Goal: Communication & Community: Answer question/provide support

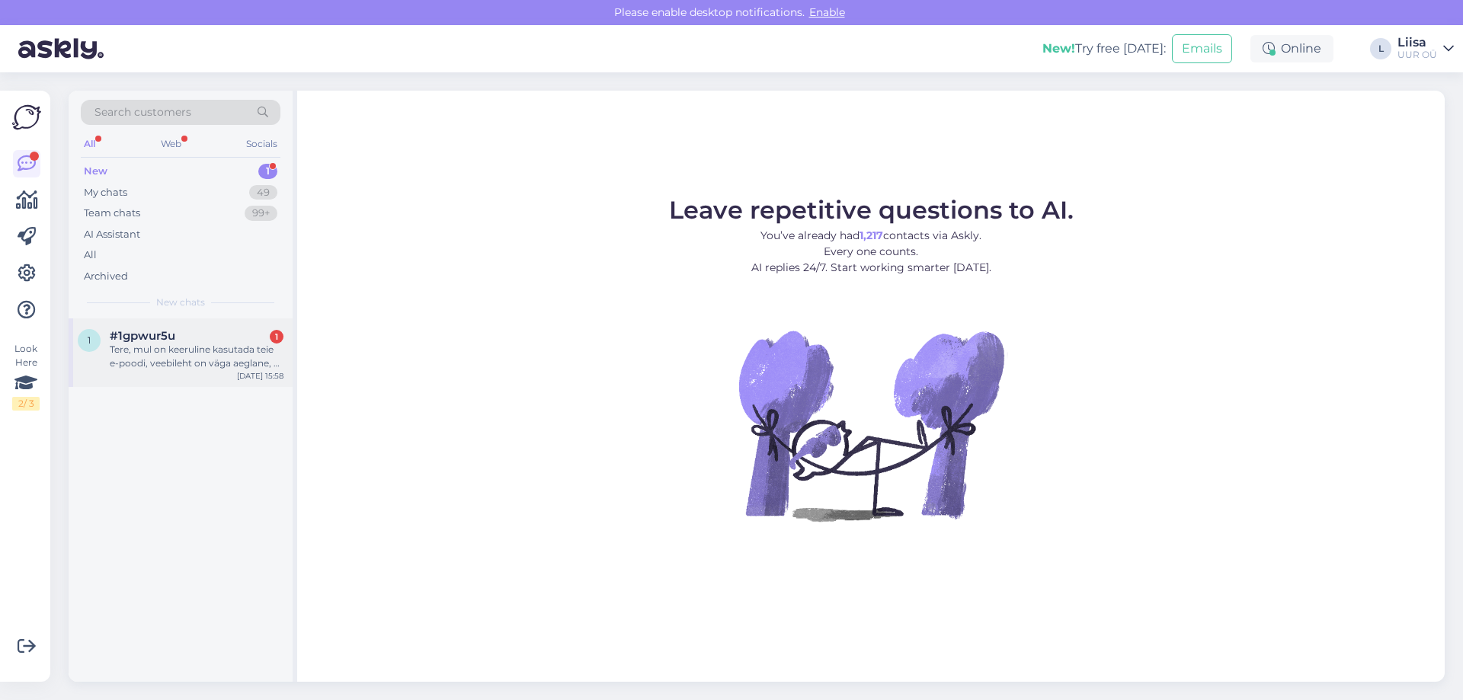
click at [196, 342] on div "#1gpwur5u 1" at bounding box center [197, 336] width 174 height 14
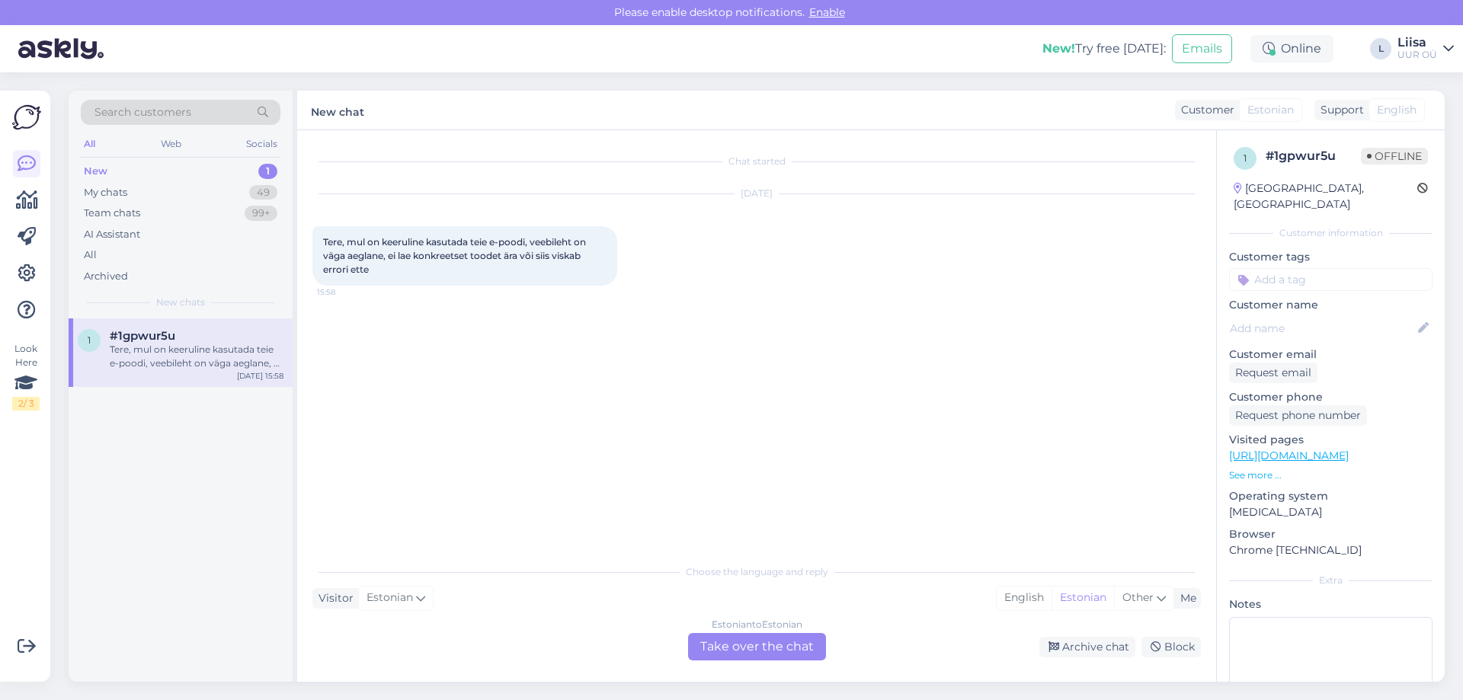
click at [796, 651] on div "Estonian to Estonian Take over the chat" at bounding box center [757, 646] width 138 height 27
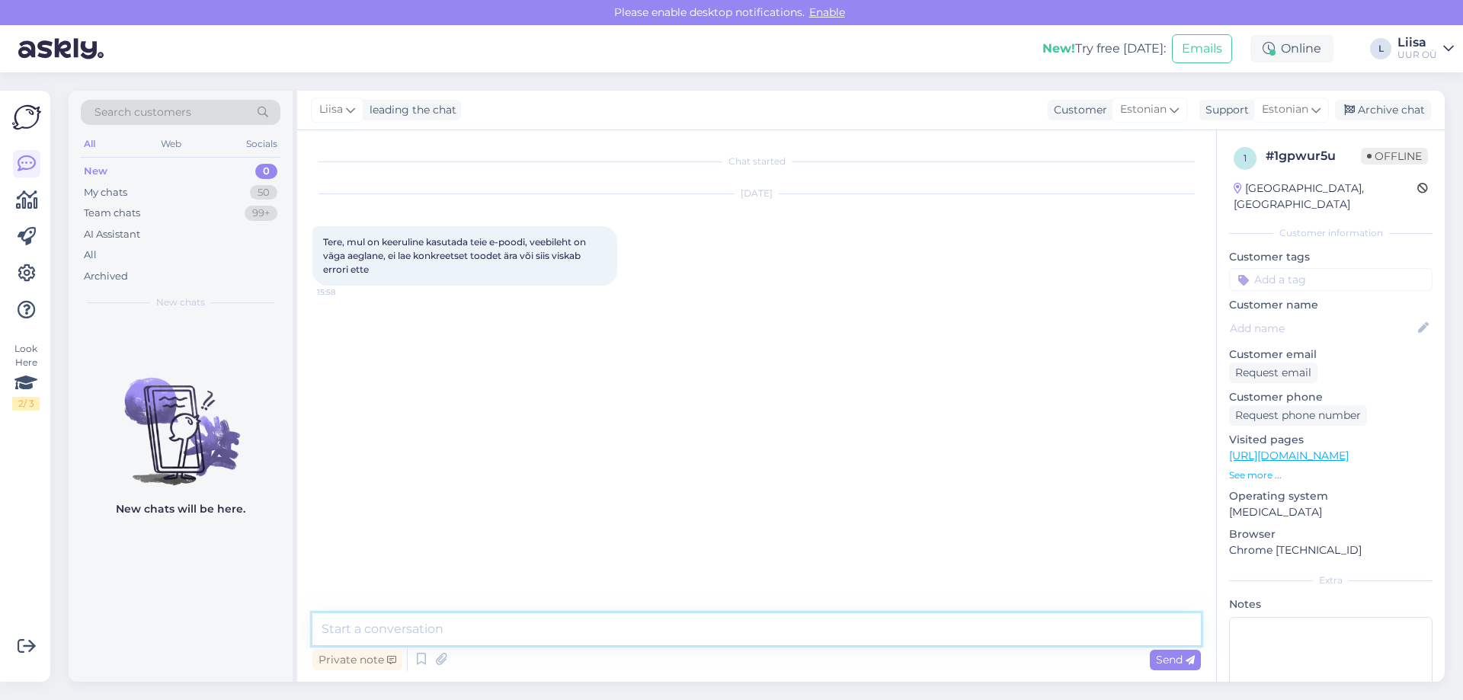
click at [429, 625] on textarea at bounding box center [756, 629] width 889 height 32
type textarea "Tere! Me väga vabandame, meil on hetkel veebilehega probleeme. Tegeleme problee…"
click at [1158, 662] on span "Send" at bounding box center [1175, 660] width 39 height 14
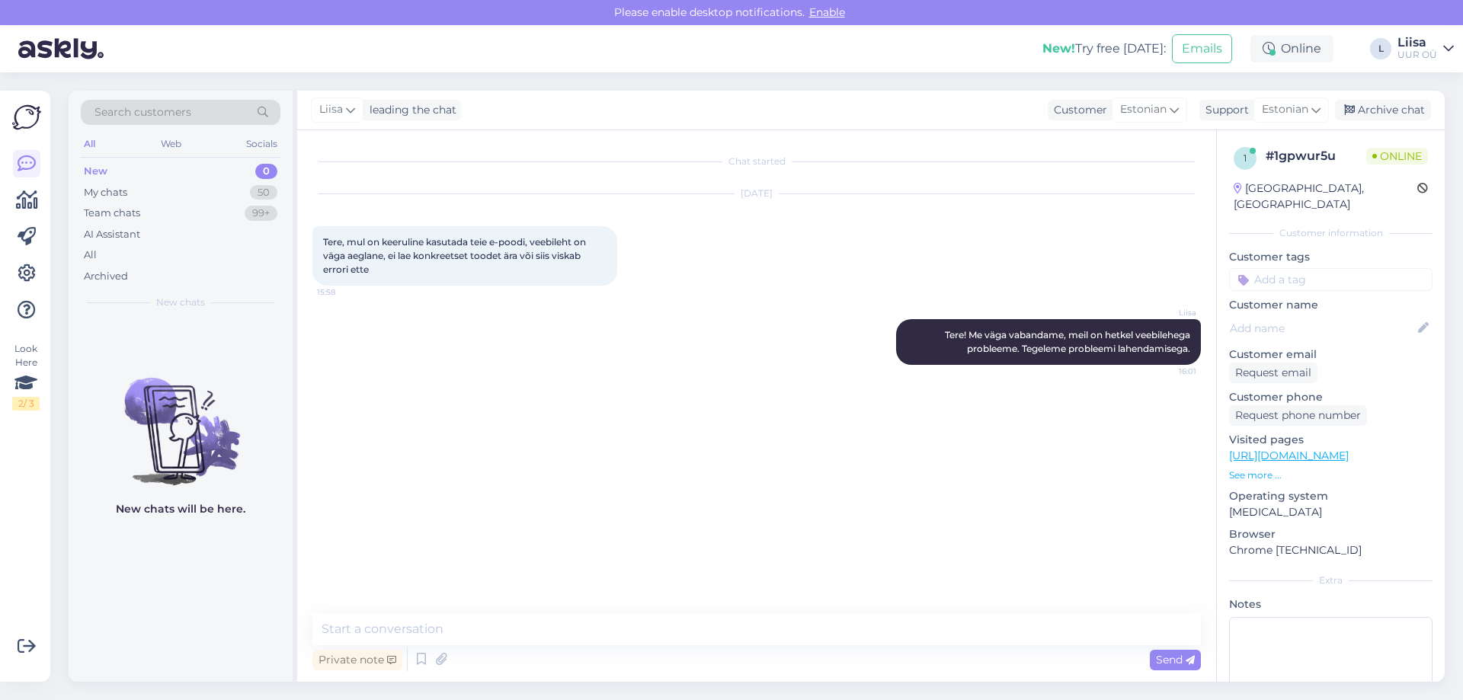
click at [802, 438] on div "Chat started [DATE] Tere, mul on keeruline kasutada teie e-poodi, veebileht on …" at bounding box center [763, 373] width 902 height 454
click at [443, 629] on textarea at bounding box center [756, 629] width 889 height 32
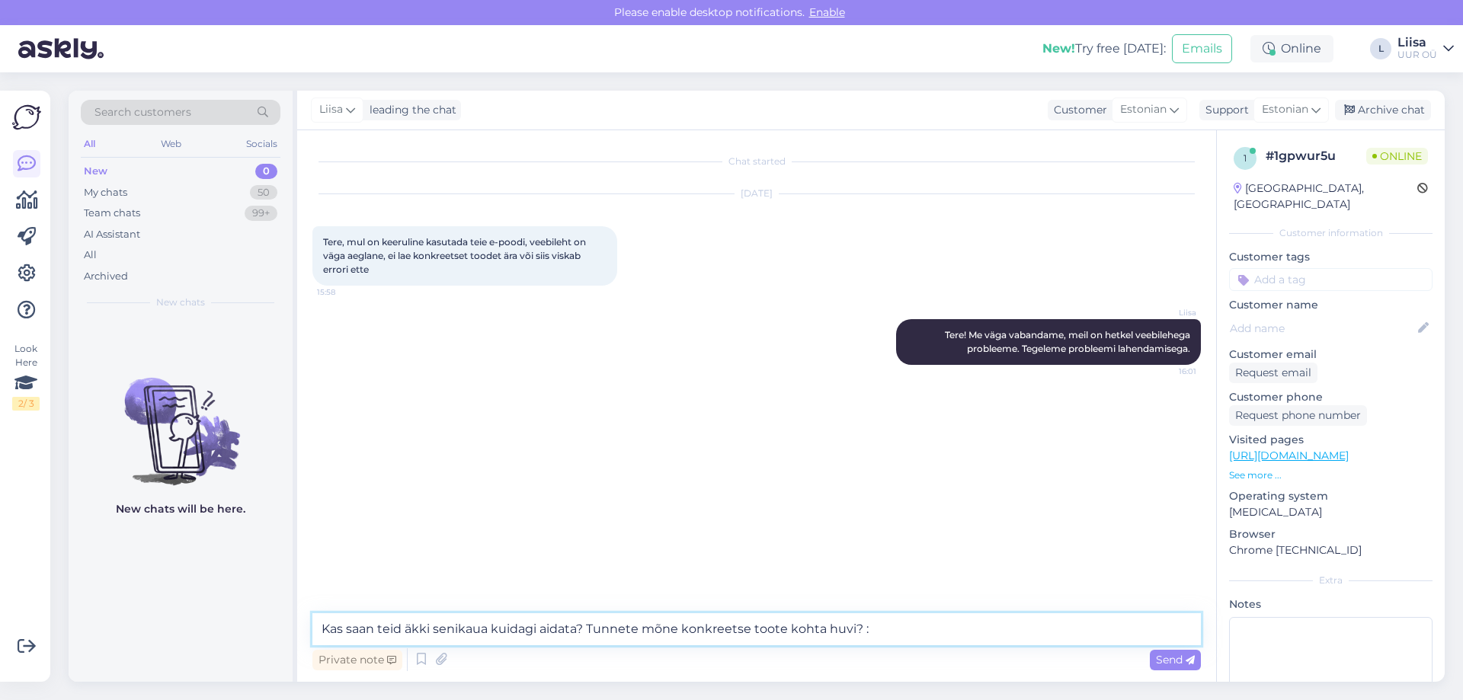
type textarea "Kas saan teid äkki senikaua kuidagi aidata? Tunnete mõne konkreetse toote kohta…"
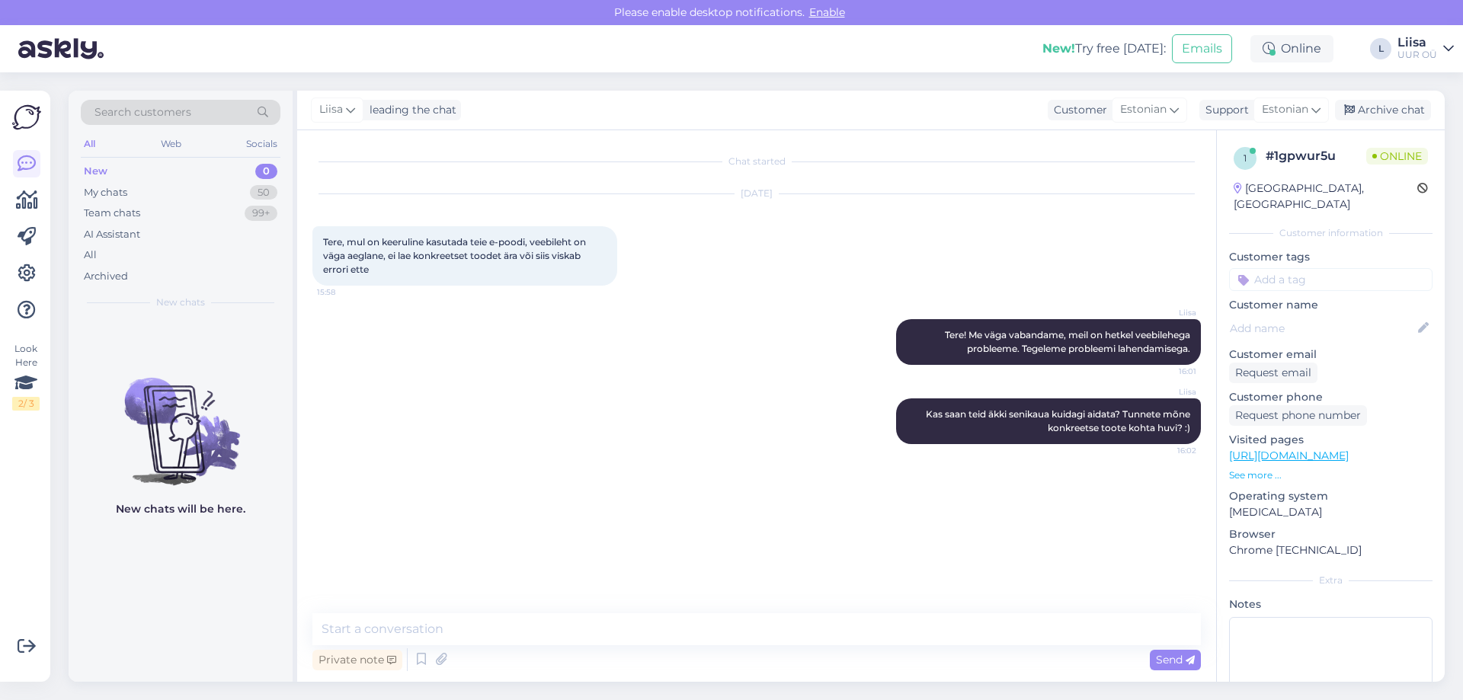
click at [625, 488] on div "Chat started [DATE] Tere, mul on keeruline kasutada teie e-poodi, veebileht on …" at bounding box center [763, 373] width 902 height 454
click at [133, 192] on div "My chats 50" at bounding box center [181, 192] width 200 height 21
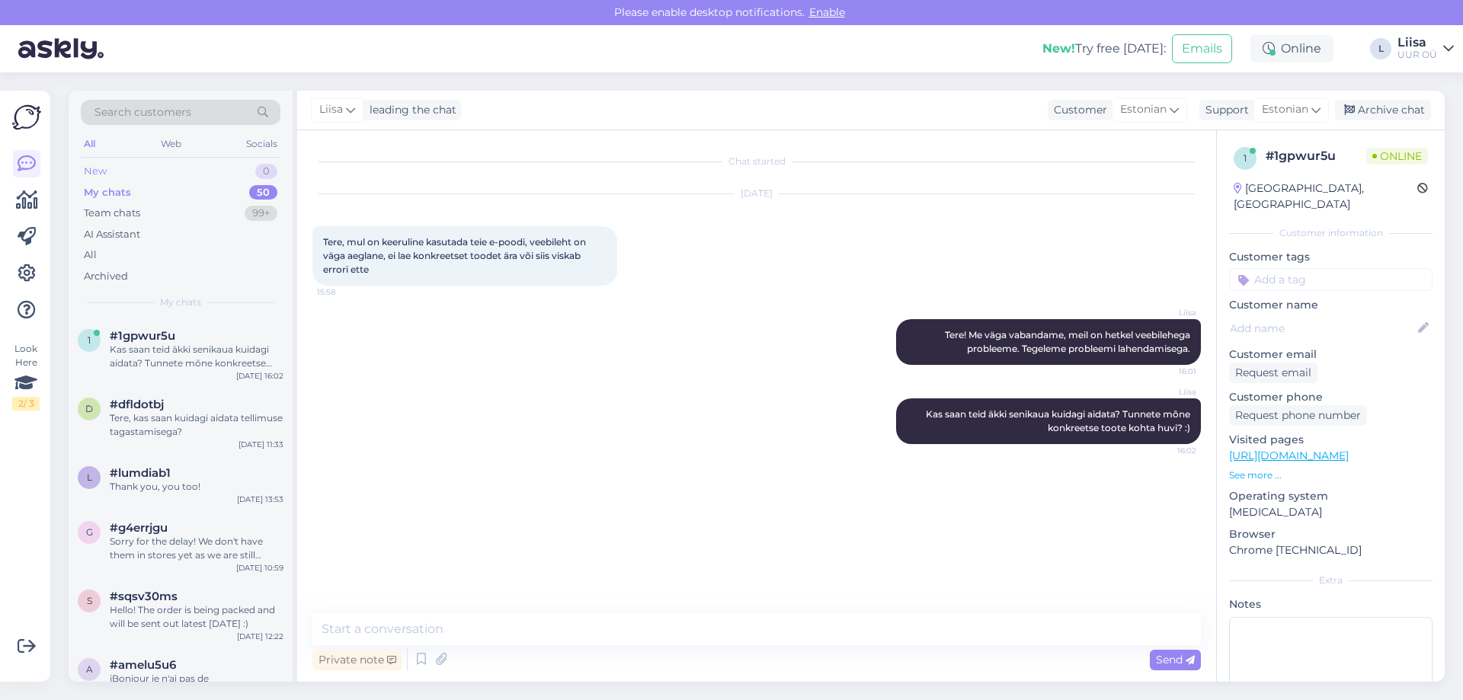
click at [139, 172] on div "New 0" at bounding box center [181, 171] width 200 height 21
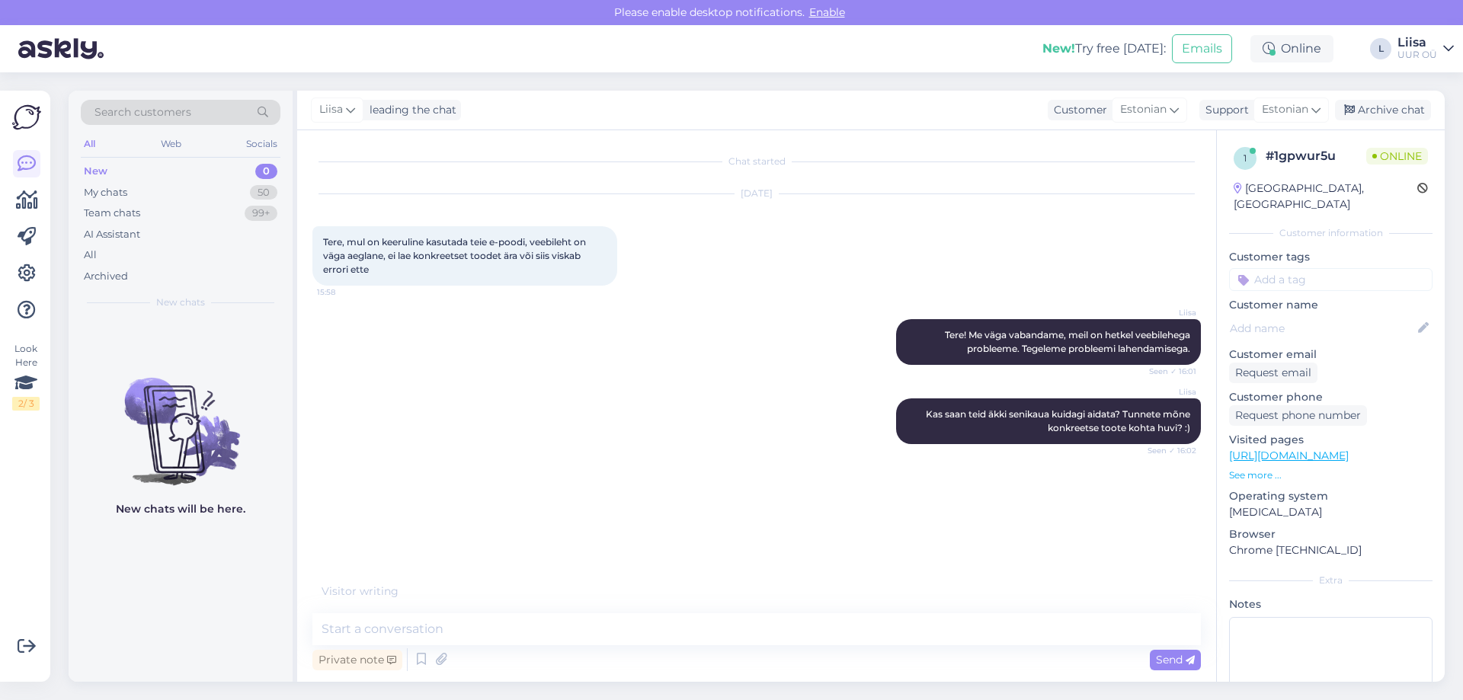
click at [615, 405] on div "[PERSON_NAME] saan teid äkki senikaua kuidagi aidata? Tunnete mõne konkreetse t…" at bounding box center [756, 421] width 889 height 79
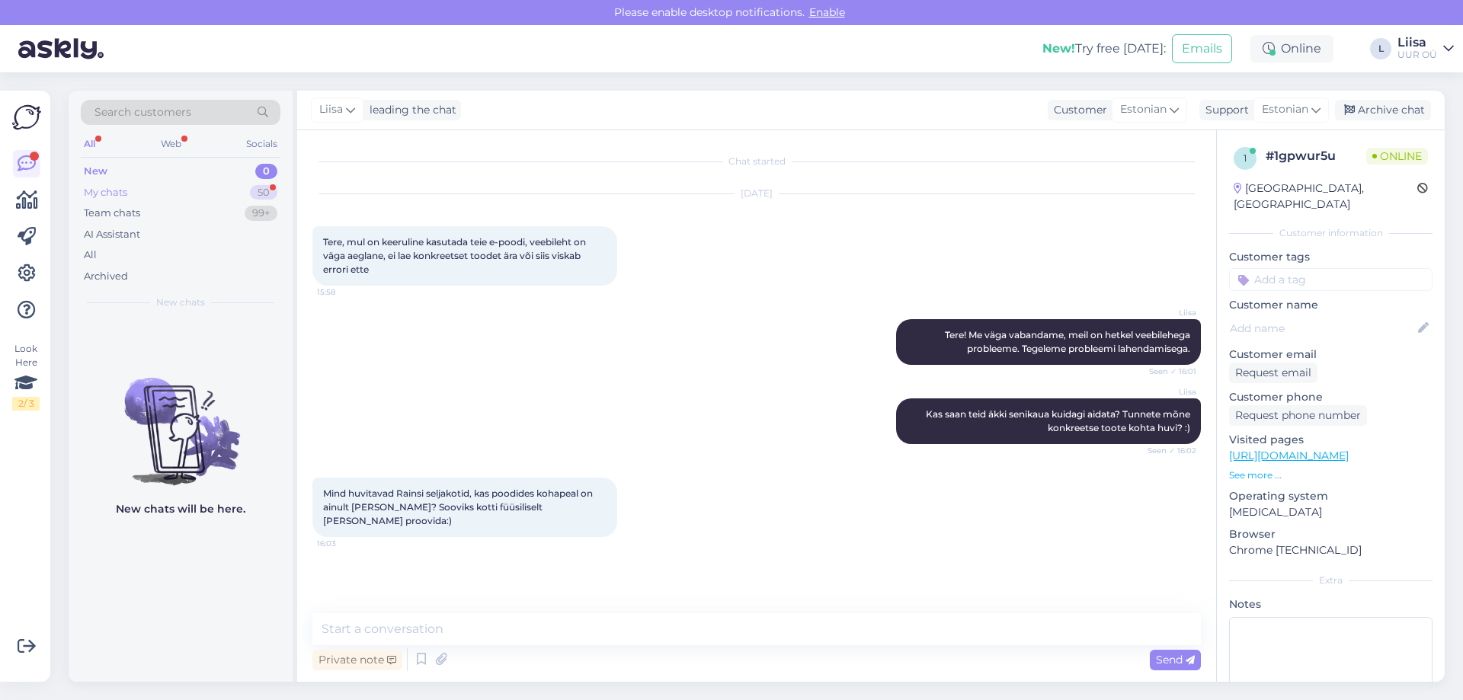
click at [171, 192] on div "My chats 50" at bounding box center [181, 192] width 200 height 21
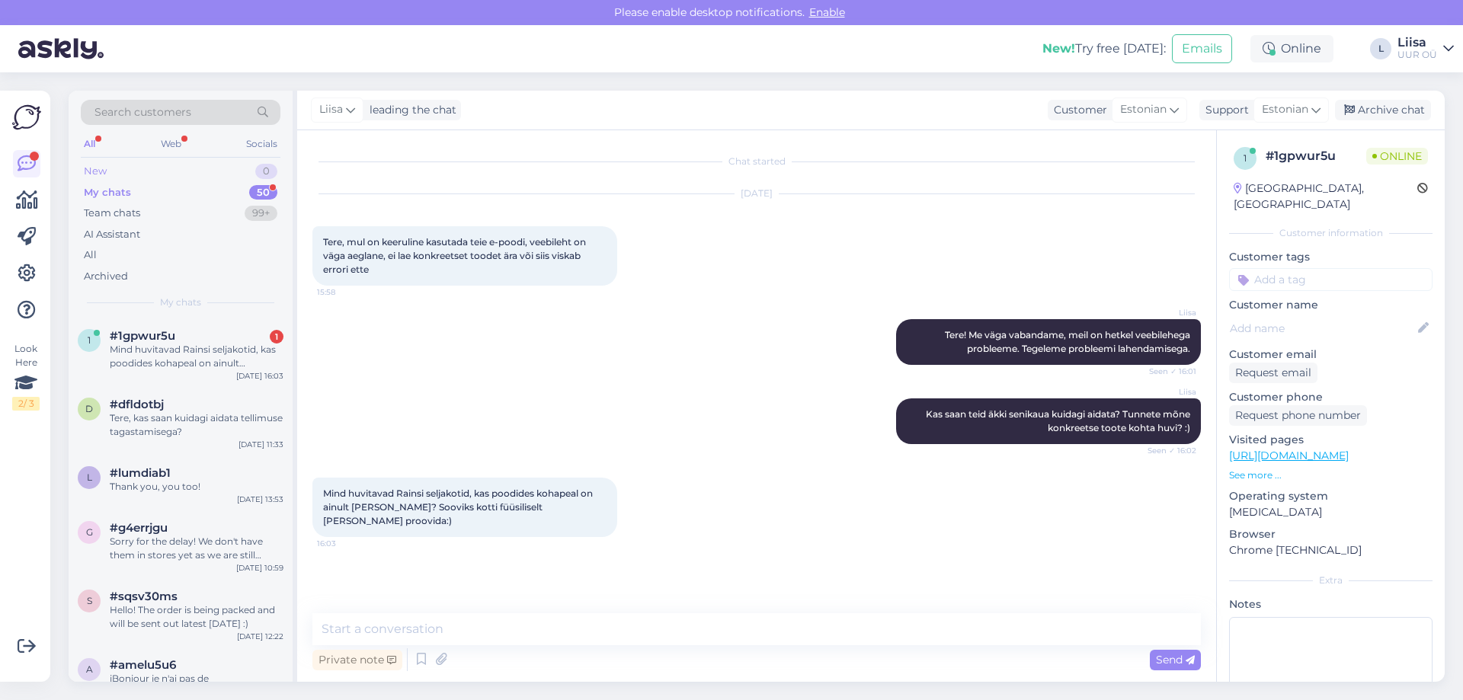
click at [165, 169] on div "New 0" at bounding box center [181, 171] width 200 height 21
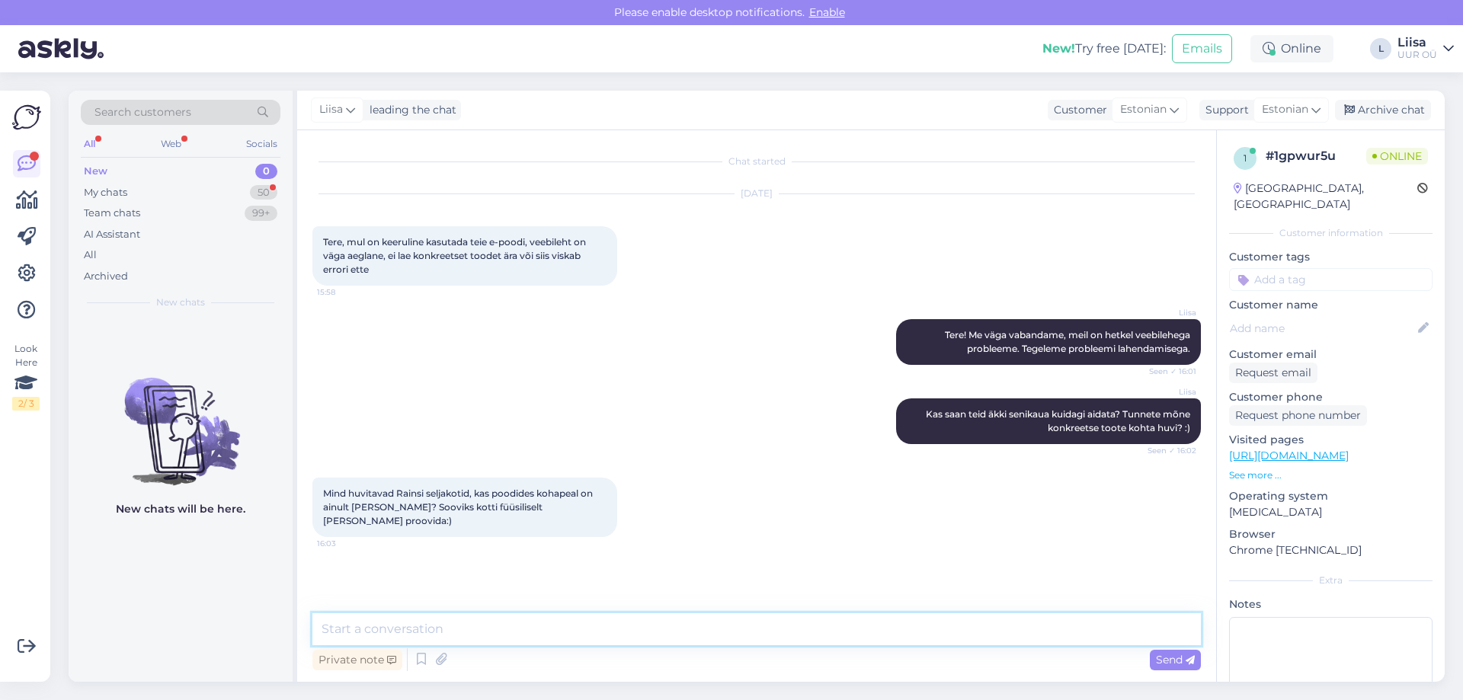
click at [450, 624] on textarea at bounding box center [756, 629] width 889 height 32
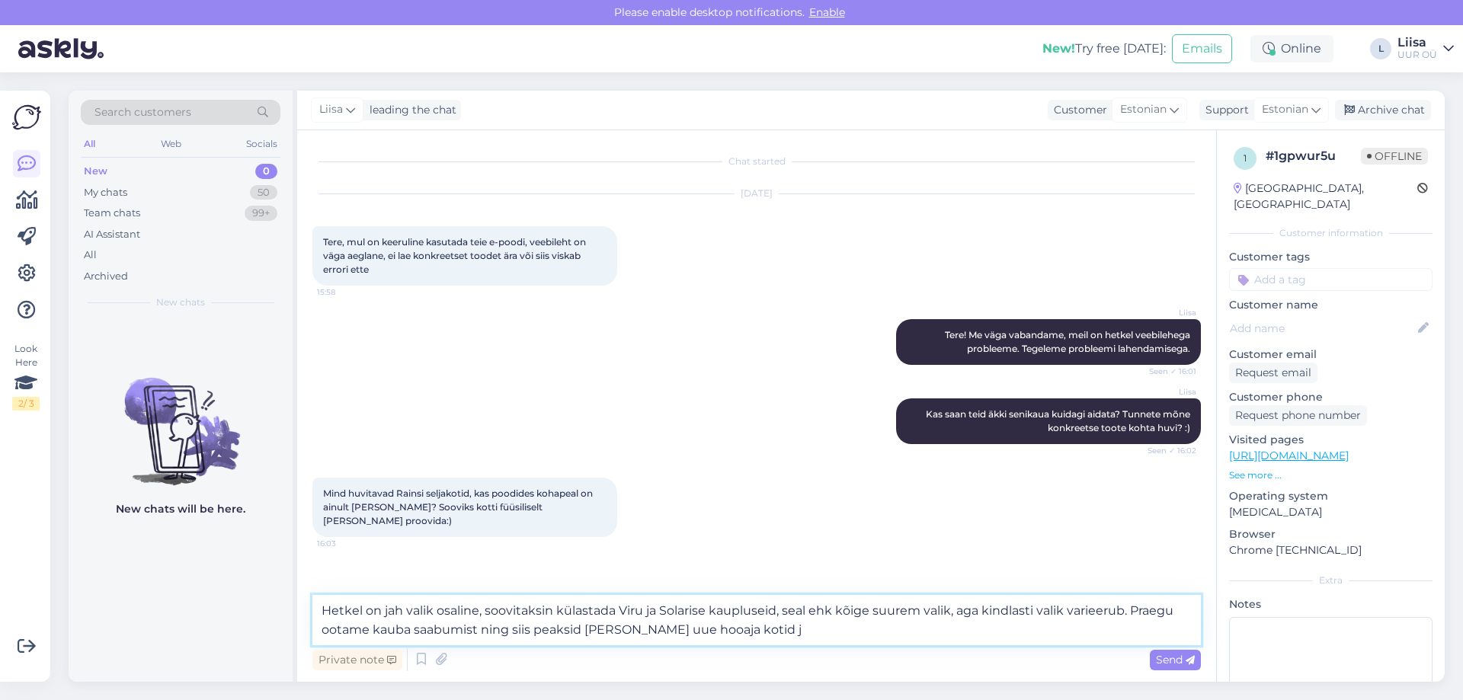
drag, startPoint x: 536, startPoint y: 631, endPoint x: 581, endPoint y: 631, distance: 45.7
click at [581, 631] on textarea "Hetkel on jah valik osaline, soovitaksin külastada Viru ja Solarise kaupluseid,…" at bounding box center [756, 620] width 889 height 50
click at [760, 630] on textarea "Hetkel on jah valik osaline, soovitaksin külastada Viru ja Solarise kaupluseid,…" at bounding box center [756, 620] width 889 height 50
click at [1038, 613] on textarea "Hetkel on jah valik osaline, soovitaksin külastada Viru ja Solarise kaupluseid,…" at bounding box center [756, 620] width 889 height 50
click at [420, 630] on textarea "Hetkel on jah valik osaline, soovitaksin külastada Viru ja Solarise kaupluseid,…" at bounding box center [756, 620] width 889 height 50
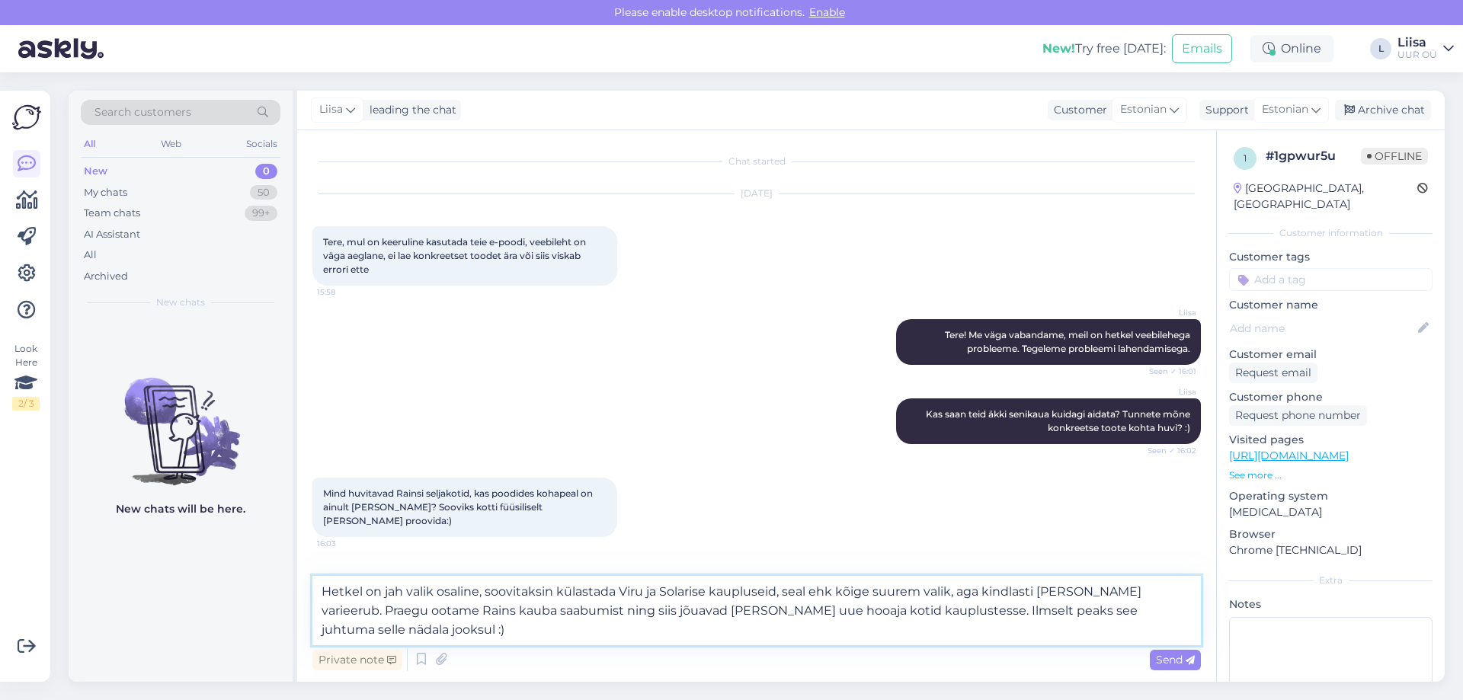
click at [553, 633] on textarea "Hetkel on jah valik osaline, soovitaksin külastada Viru ja Solarise kaupluseid,…" at bounding box center [756, 610] width 889 height 69
type textarea "Hetkel on jah valik osaline, soovitaksin külastada Viru ja Solarise kaupluseid,…"
click at [1169, 655] on span "Send" at bounding box center [1175, 660] width 39 height 14
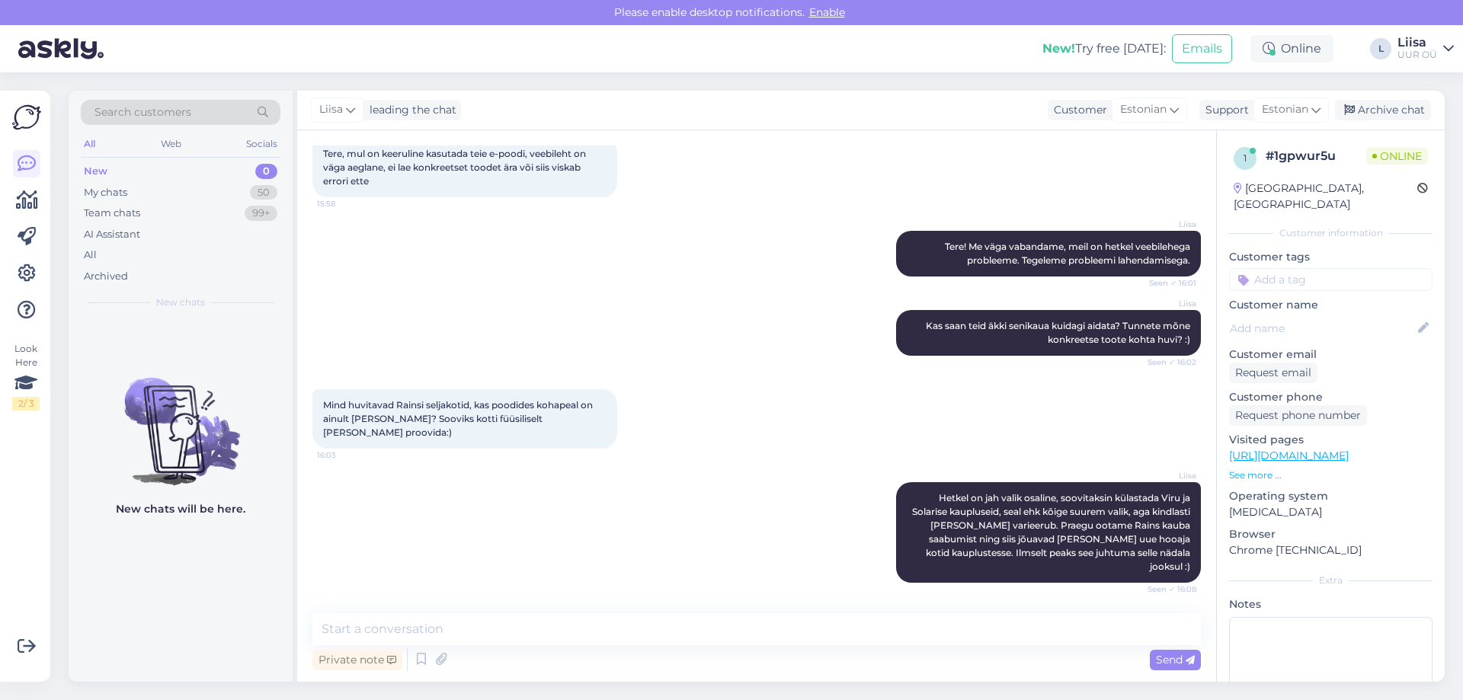
scroll to position [168, 0]
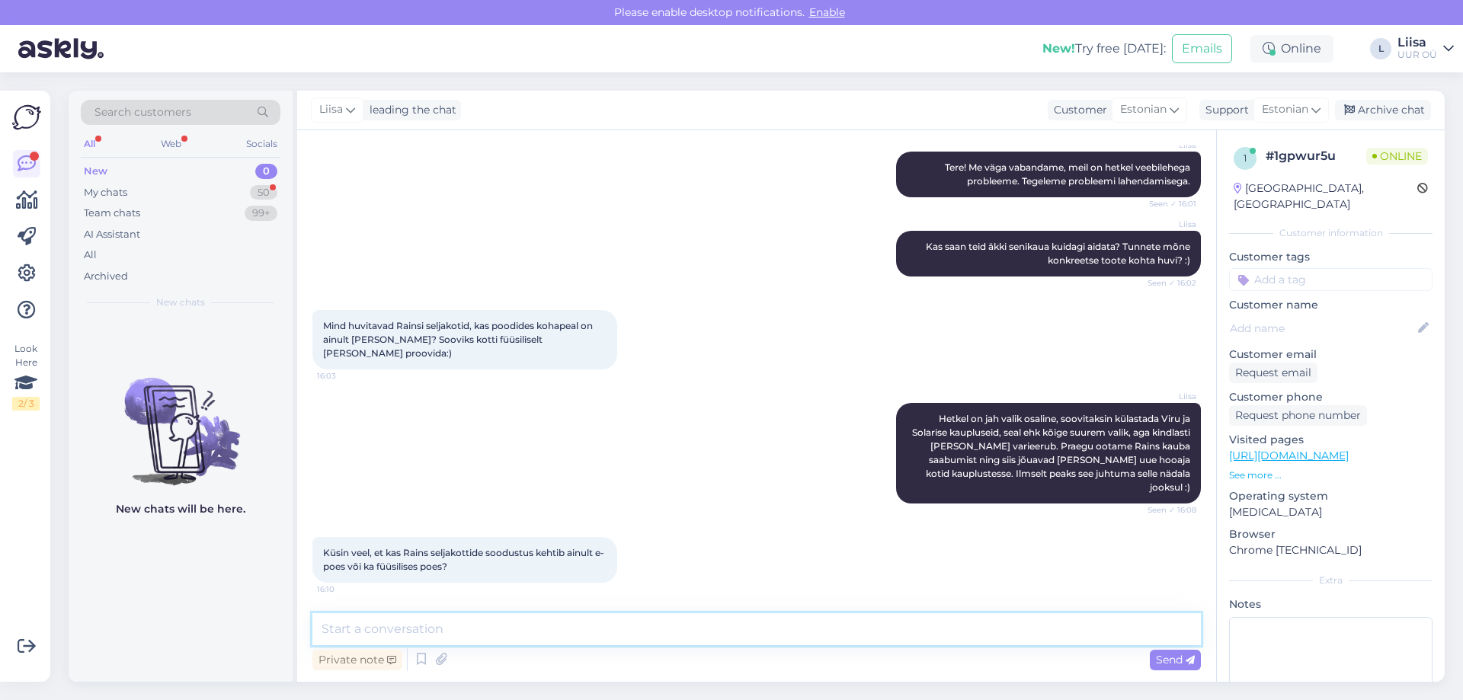
click at [476, 623] on textarea at bounding box center [756, 629] width 889 height 32
click at [321, 629] on textarea "Soodustus kehtib ka füüsilises poes." at bounding box center [756, 629] width 889 height 32
click at [419, 629] on textarea "-20% soodustus kehtib ka füüsilises poes." at bounding box center [756, 629] width 889 height 32
type textarea "-20% soodustus seljakottidele kehtib ka füüsilises poes."
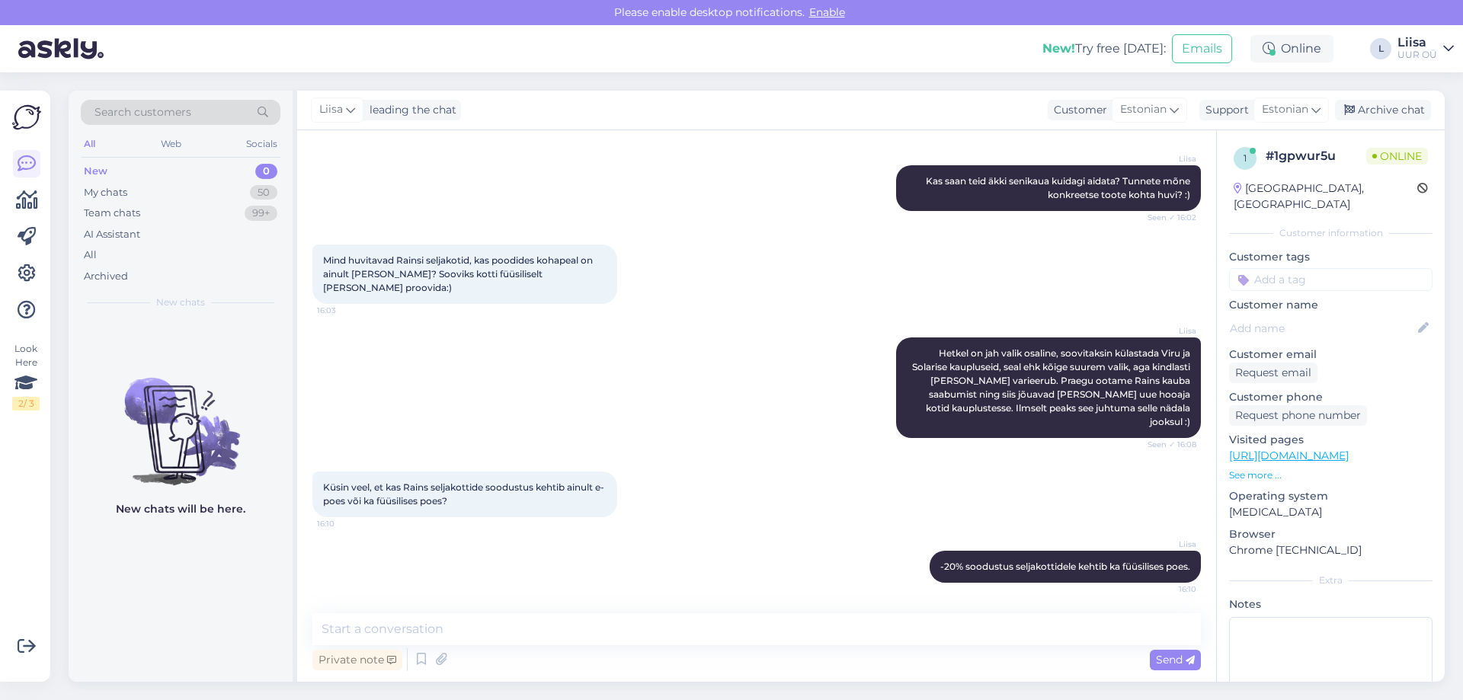
click at [703, 50] on div "New! Try free [DATE]: Emails Online L Liisa UUR OÜ" at bounding box center [731, 48] width 1463 height 47
click at [761, 94] on div "[PERSON_NAME] leading the chat Customer Estonian Support Estonian Archive chat" at bounding box center [871, 111] width 1148 height 40
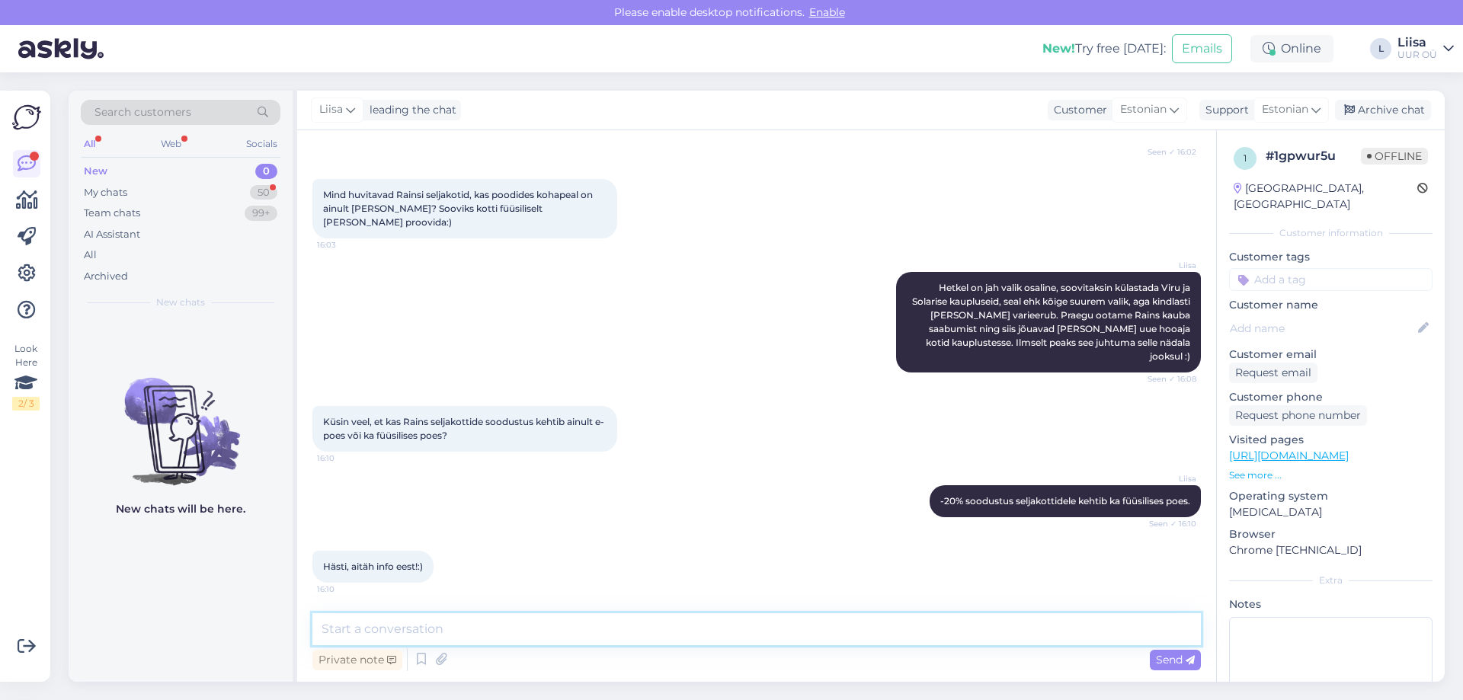
click at [483, 628] on textarea at bounding box center [756, 629] width 889 height 32
type textarea "a"
type textarea "Aga palun! [PERSON_NAME], et leiate sobiva koti!"
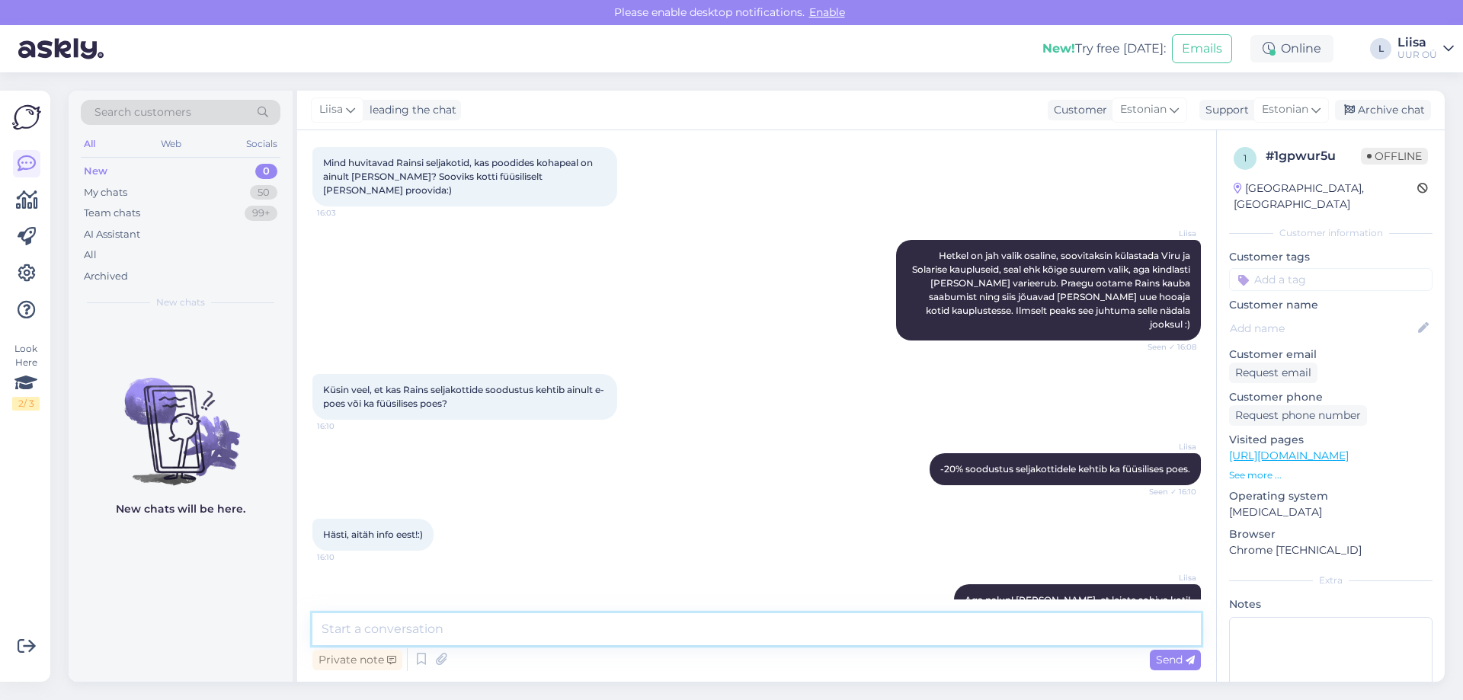
scroll to position [364, 0]
